Goal: Task Accomplishment & Management: Manage account settings

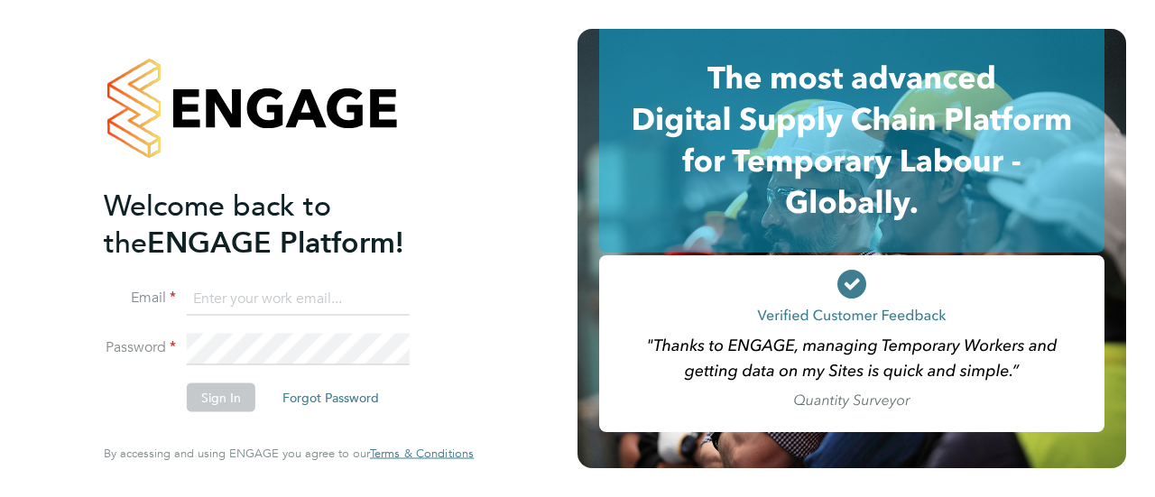
type input "[PERSON_NAME][EMAIL_ADDRESS][DOMAIN_NAME]"
click at [199, 392] on button "Sign In" at bounding box center [221, 398] width 69 height 29
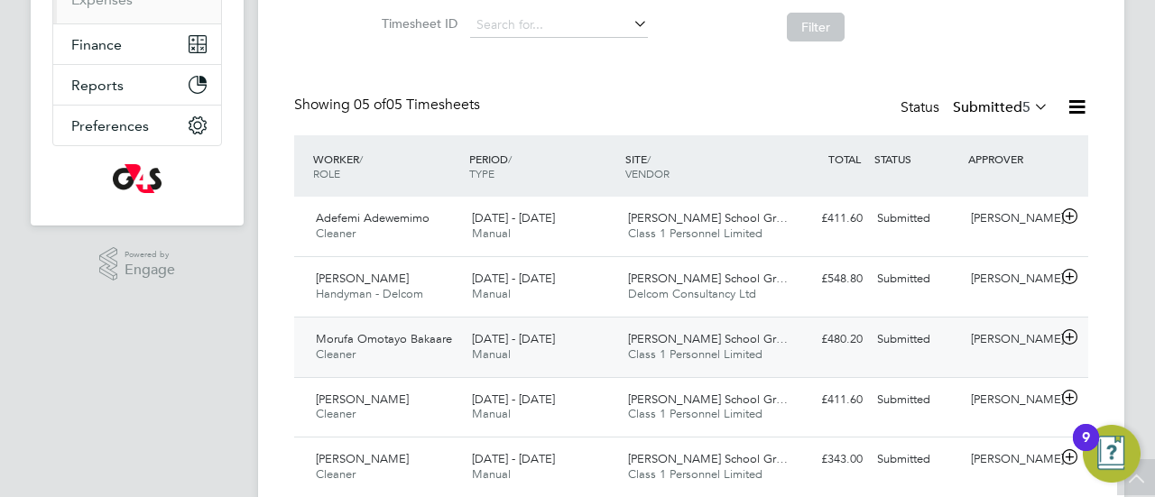
scroll to position [408, 0]
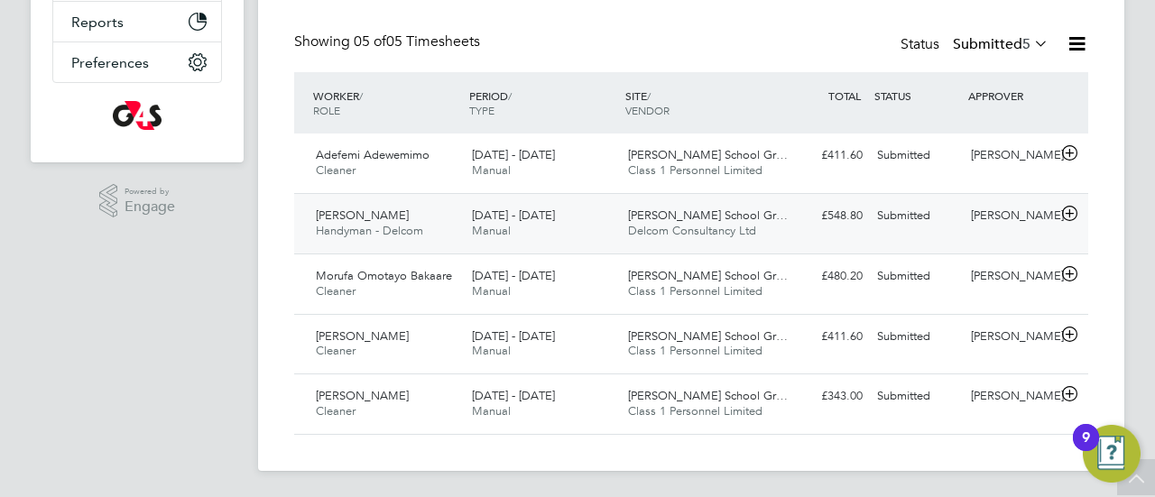
click at [497, 212] on span "25 - 31 Aug 2025" at bounding box center [513, 215] width 83 height 15
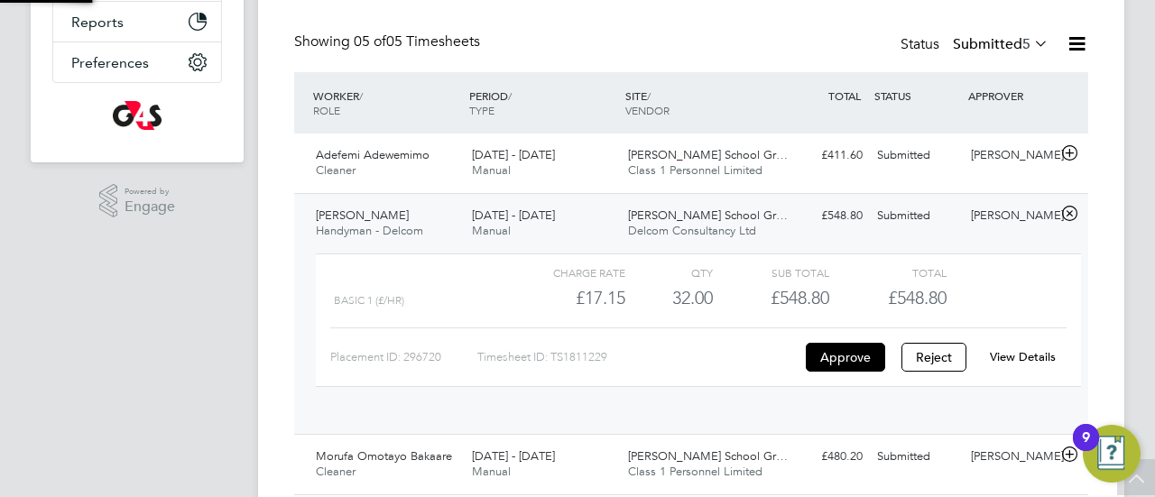
scroll to position [31, 176]
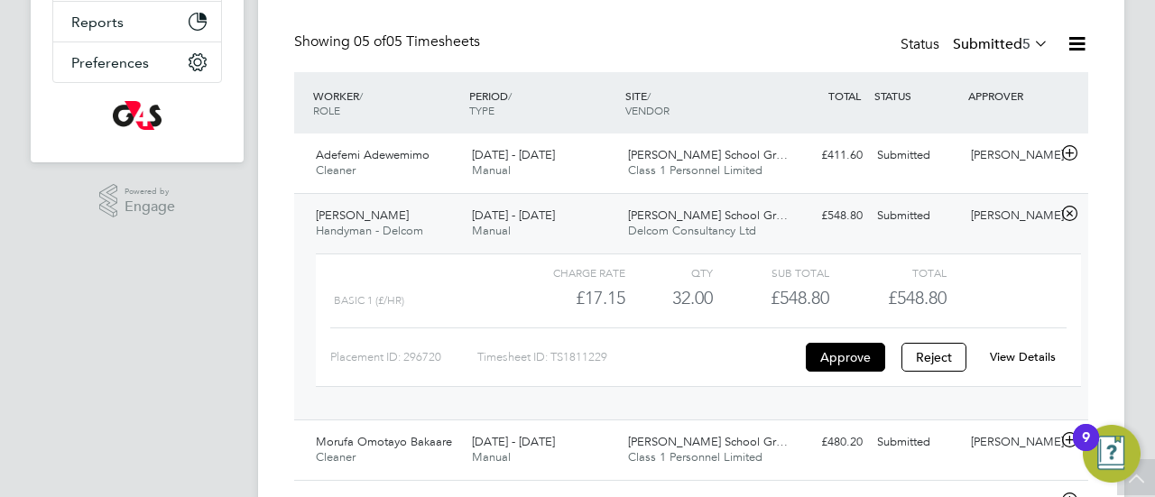
click at [600, 297] on div "£17.15" at bounding box center [567, 298] width 116 height 30
click at [1013, 355] on link "View Details" at bounding box center [1023, 356] width 66 height 15
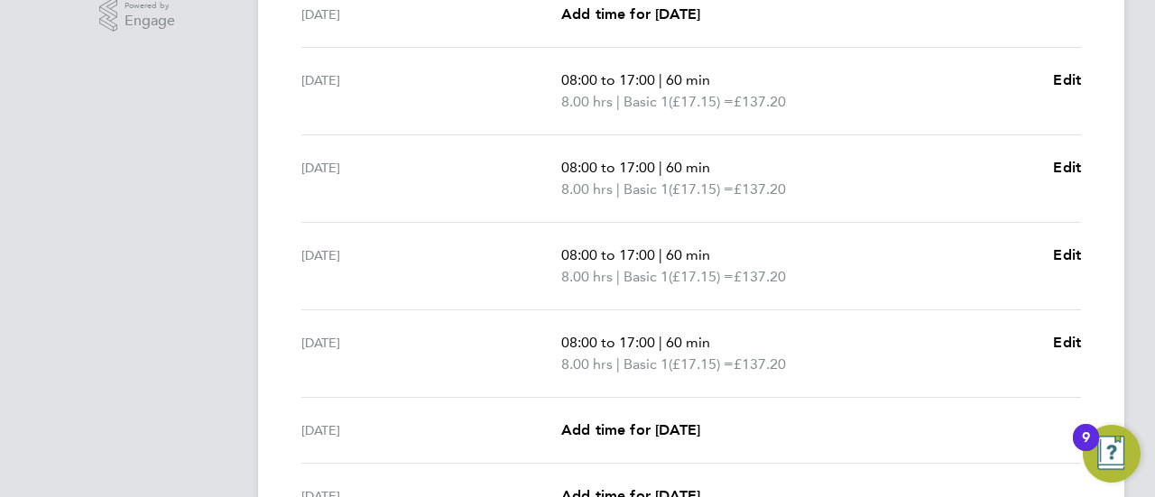
scroll to position [781, 0]
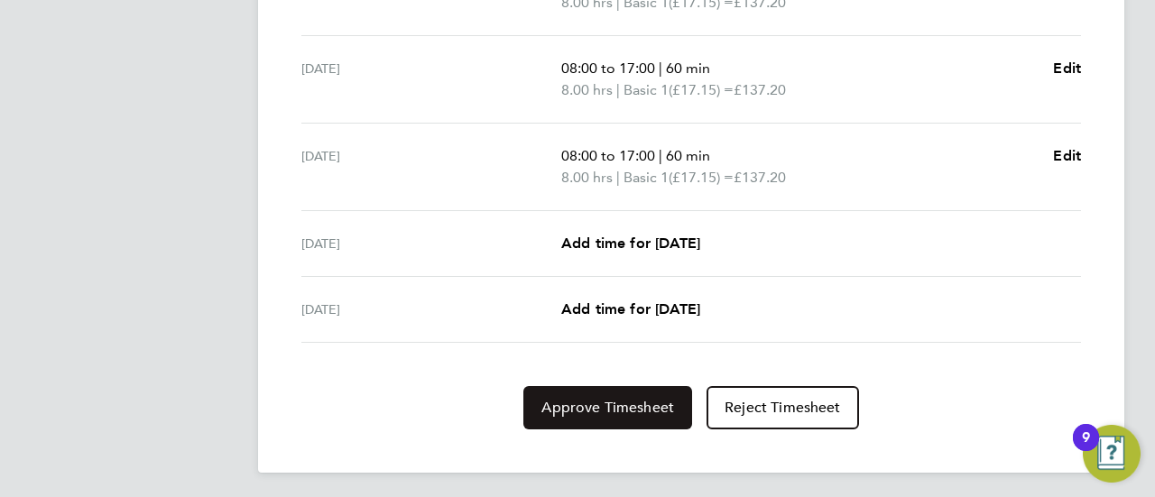
click at [560, 413] on button "Approve Timesheet" at bounding box center [607, 407] width 169 height 43
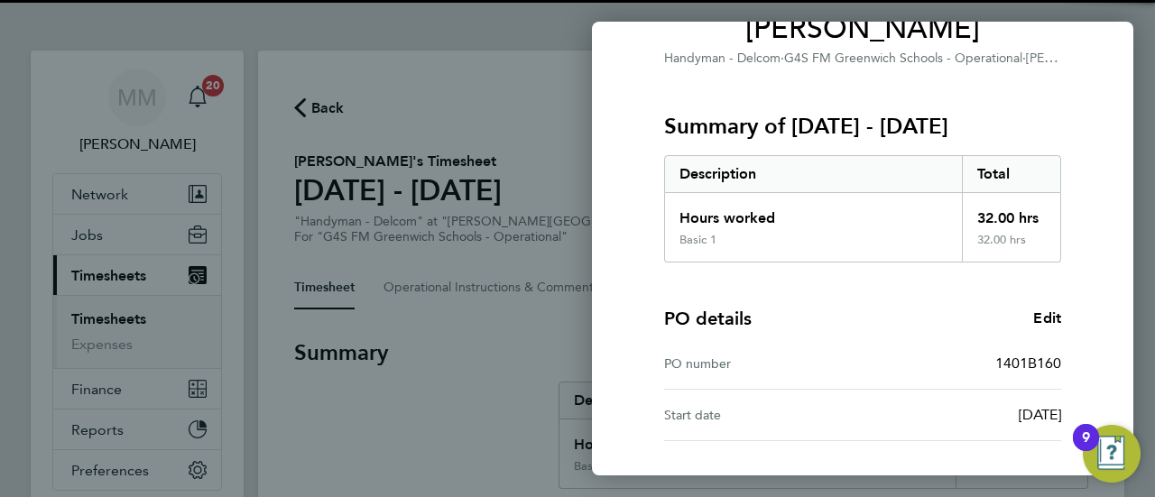
scroll to position [314, 0]
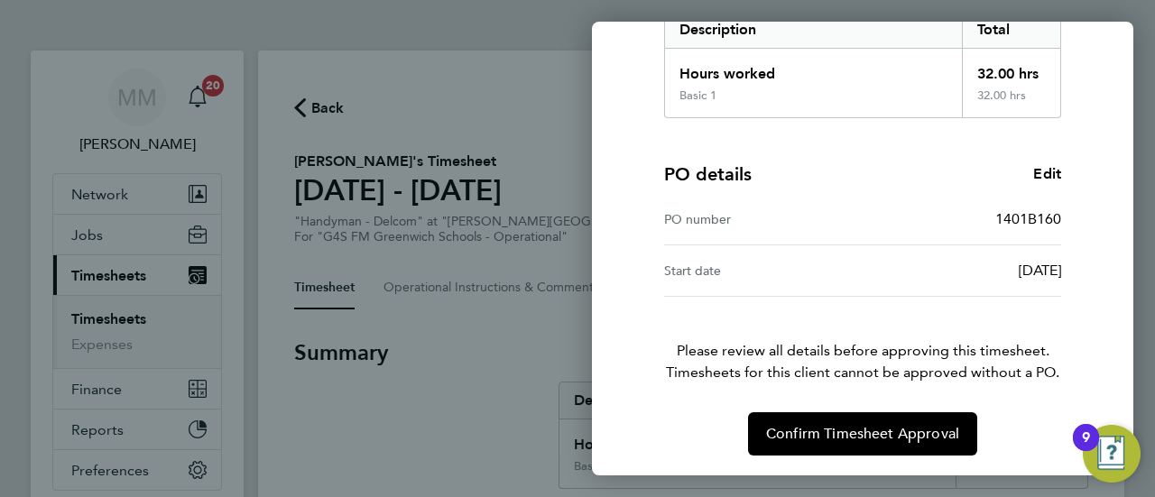
click at [815, 467] on div "Timesheet approval of [PERSON_NAME] - Delcom · G4S FM Greenwich Schools - Opera…" at bounding box center [862, 121] width 541 height 712
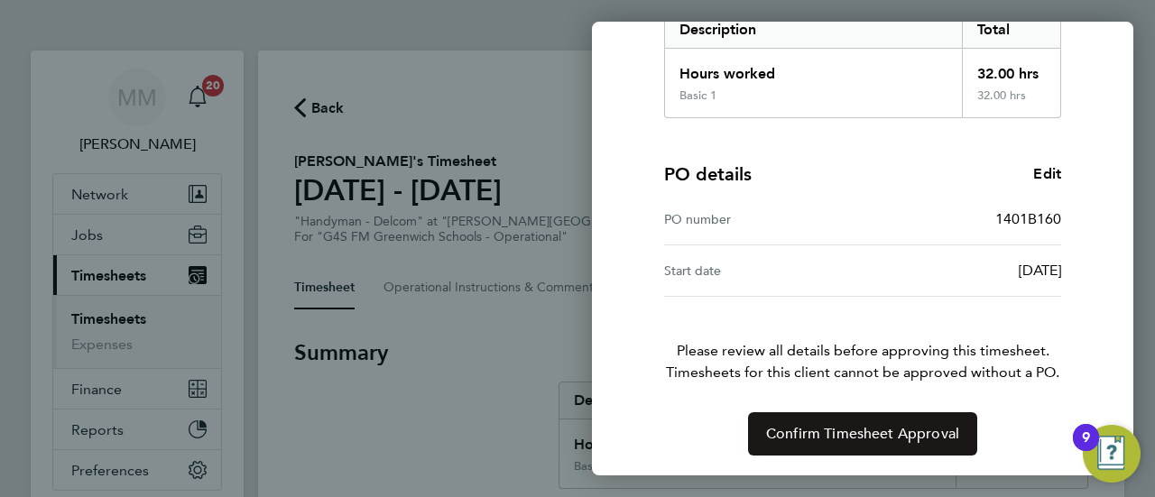
click at [807, 427] on span "Confirm Timesheet Approval" at bounding box center [862, 434] width 193 height 18
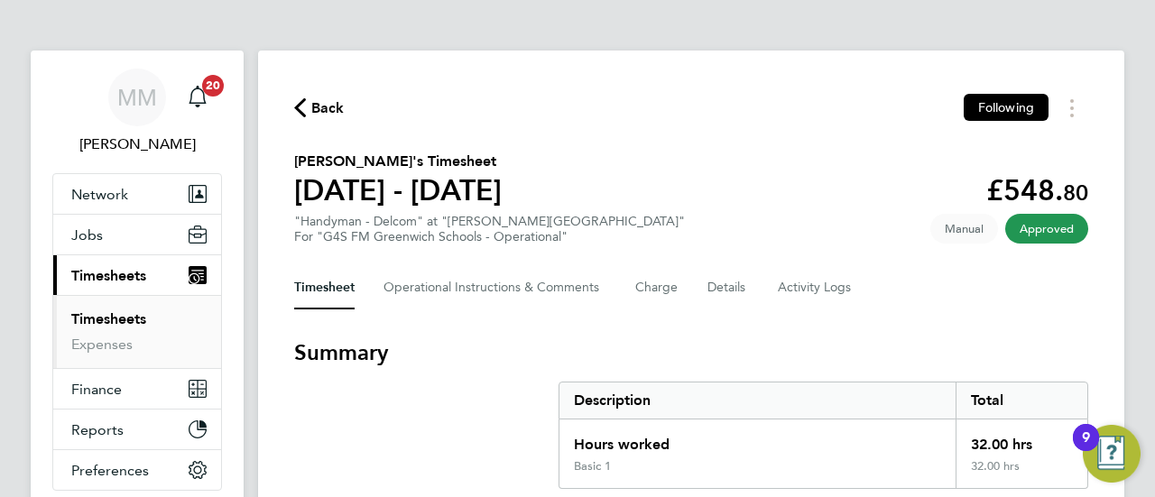
click at [335, 116] on span "Back" at bounding box center [327, 108] width 33 height 22
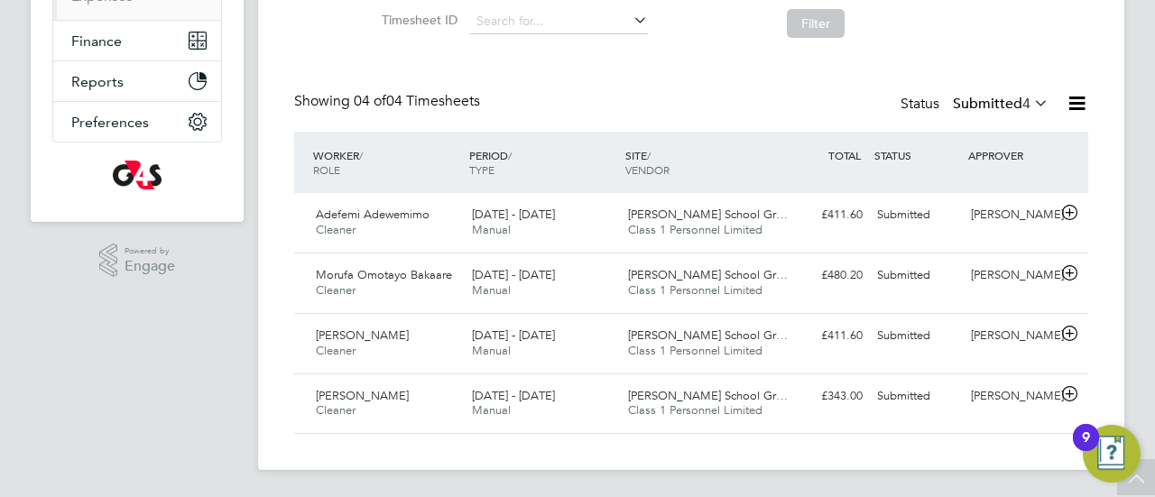
scroll to position [25, 0]
